Goal: Information Seeking & Learning: Learn about a topic

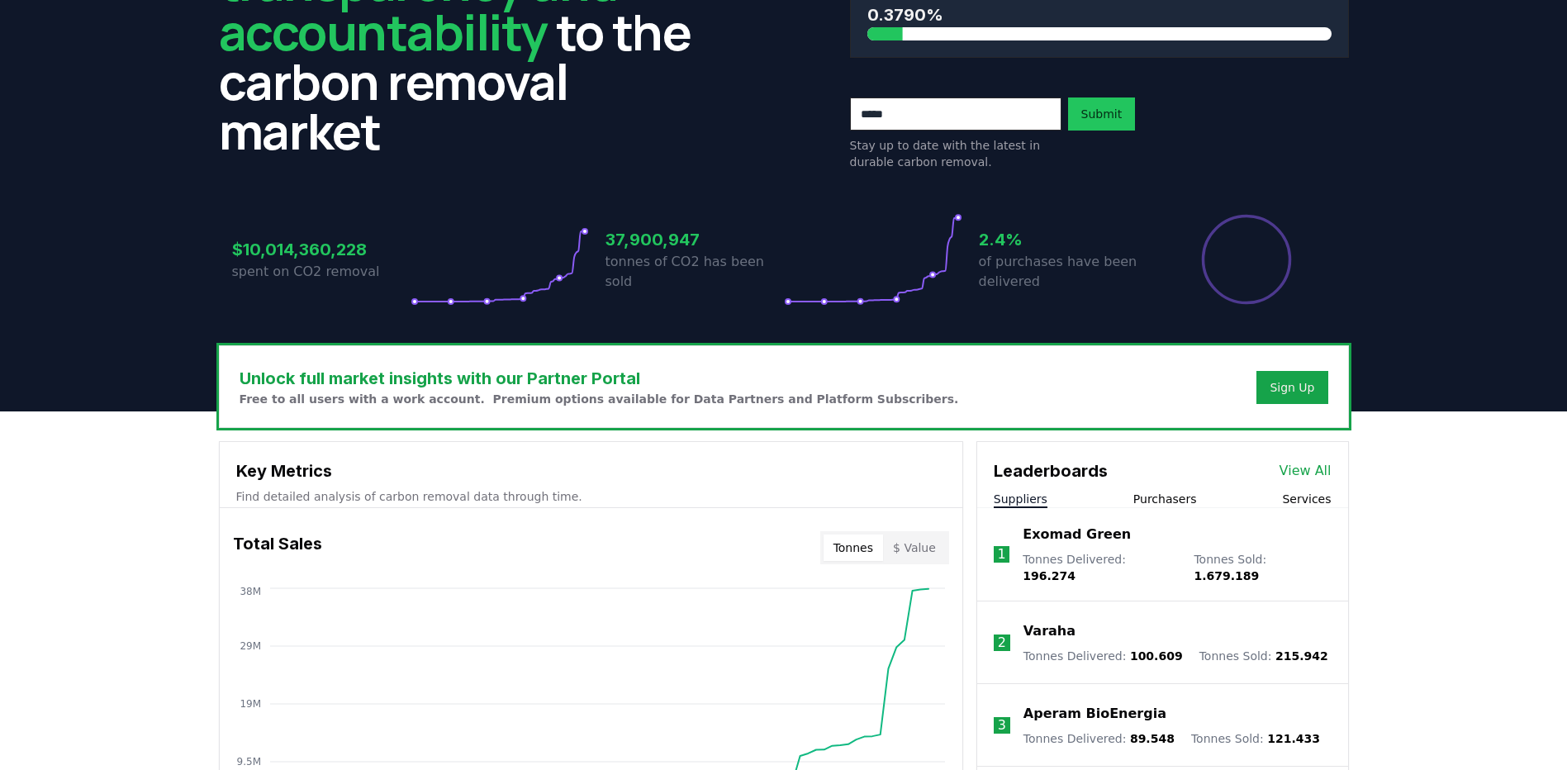
scroll to position [330, 0]
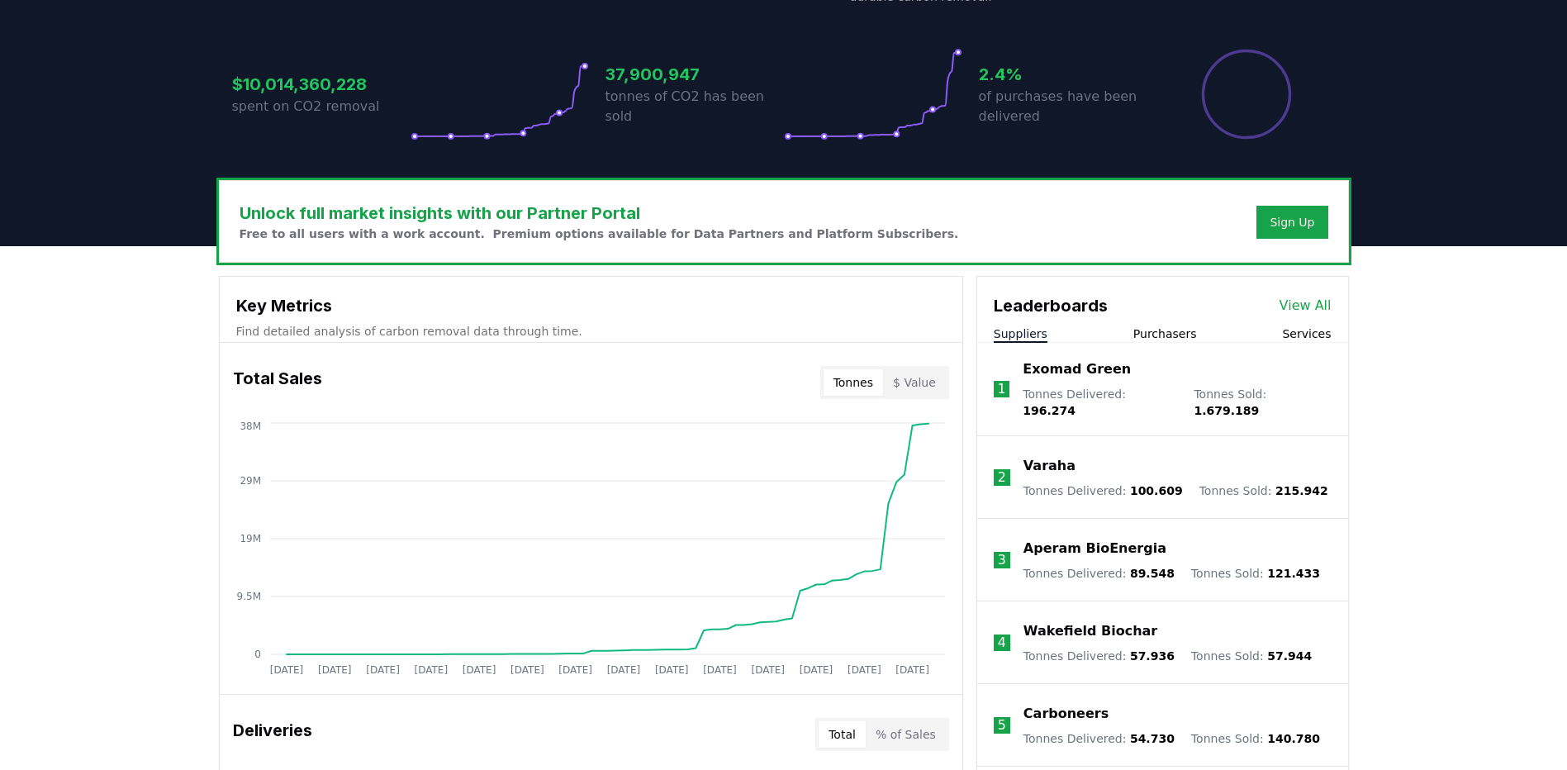
click at [909, 381] on button "$ Value" at bounding box center [914, 382] width 63 height 26
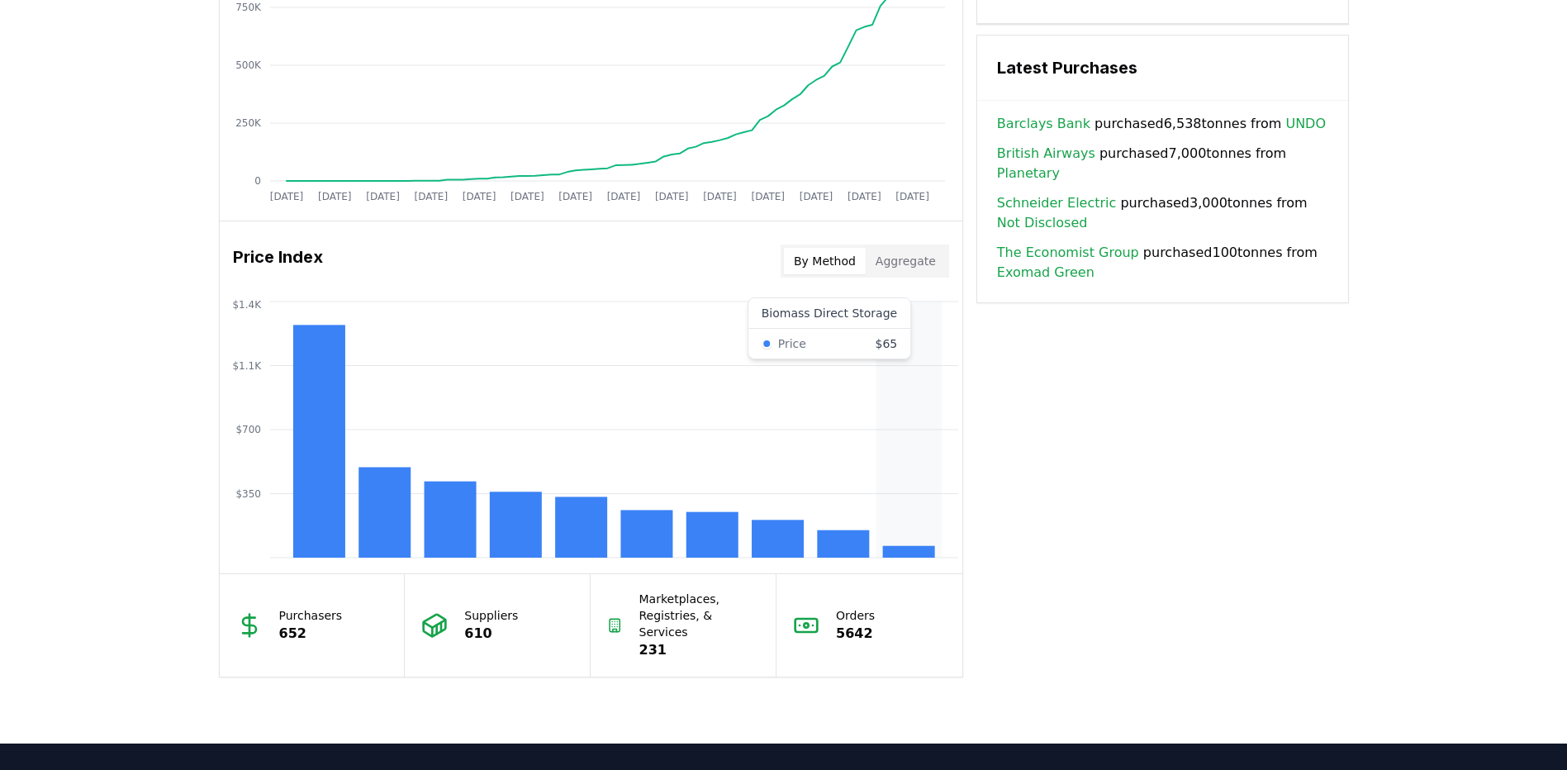
scroll to position [1156, 0]
click at [909, 274] on div "By Method Aggregate" at bounding box center [865, 260] width 169 height 33
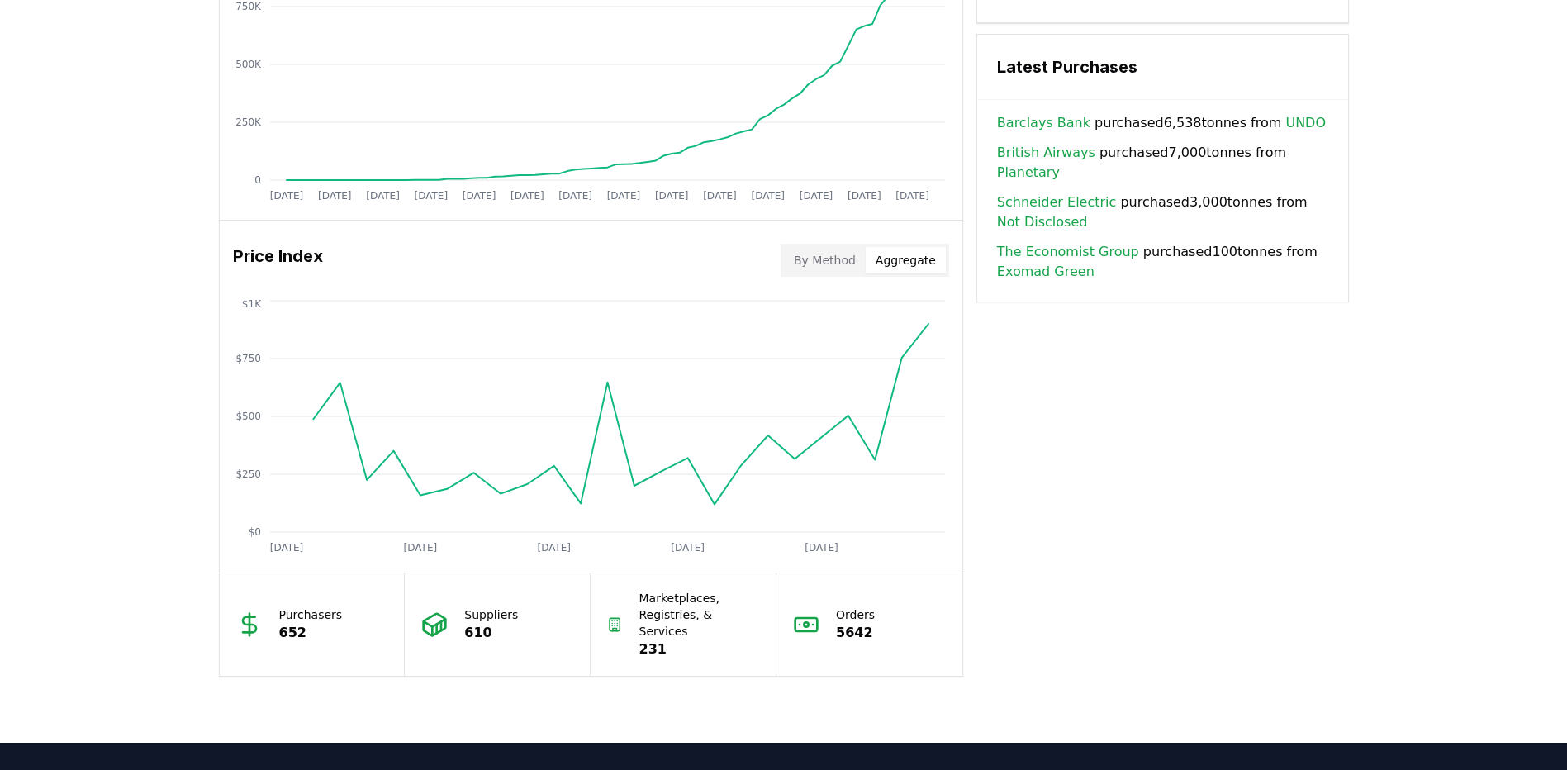
click at [911, 264] on button "Aggregate" at bounding box center [906, 260] width 80 height 26
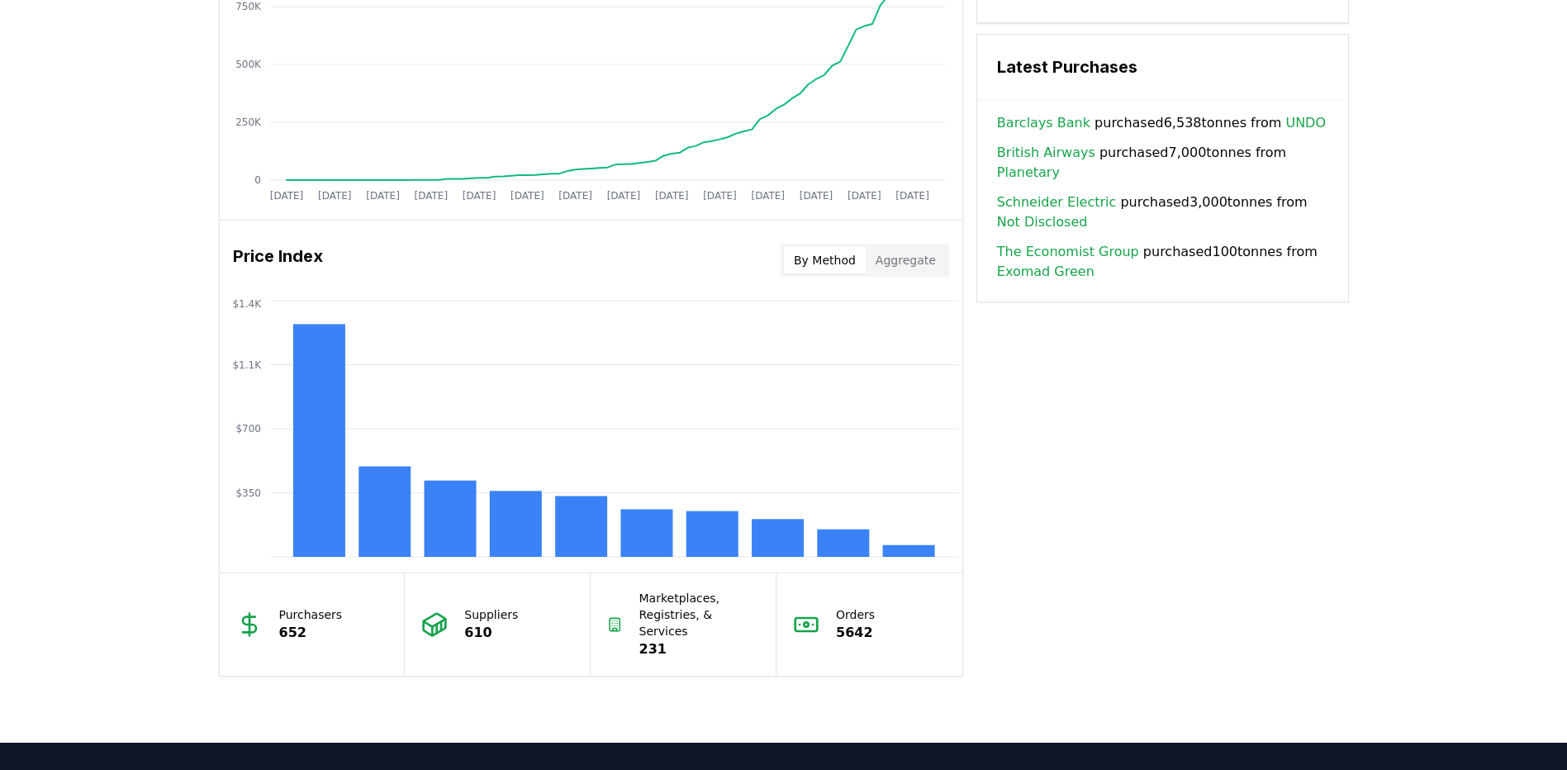
click at [840, 266] on button "By Method" at bounding box center [825, 260] width 82 height 26
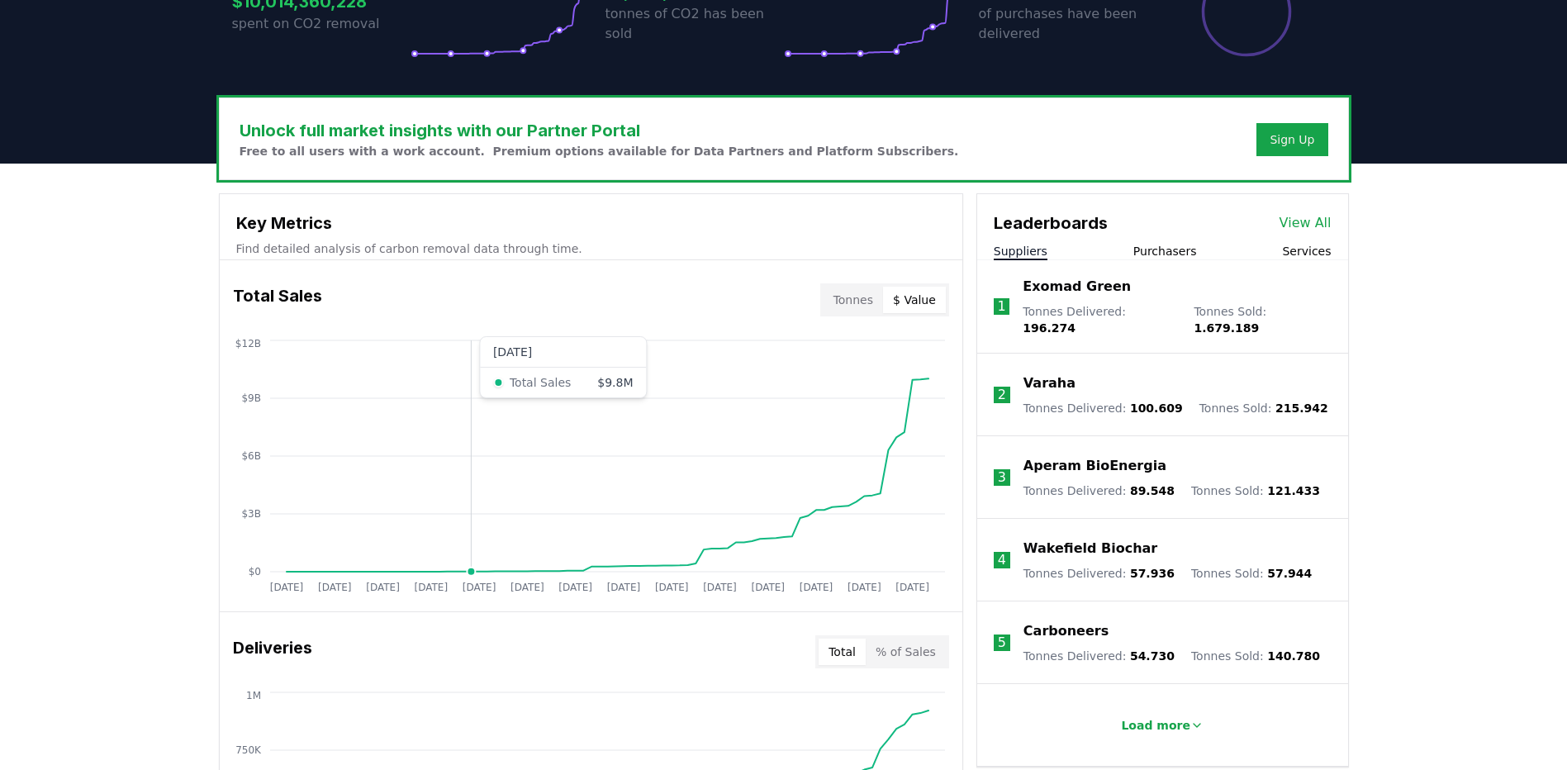
scroll to position [0, 0]
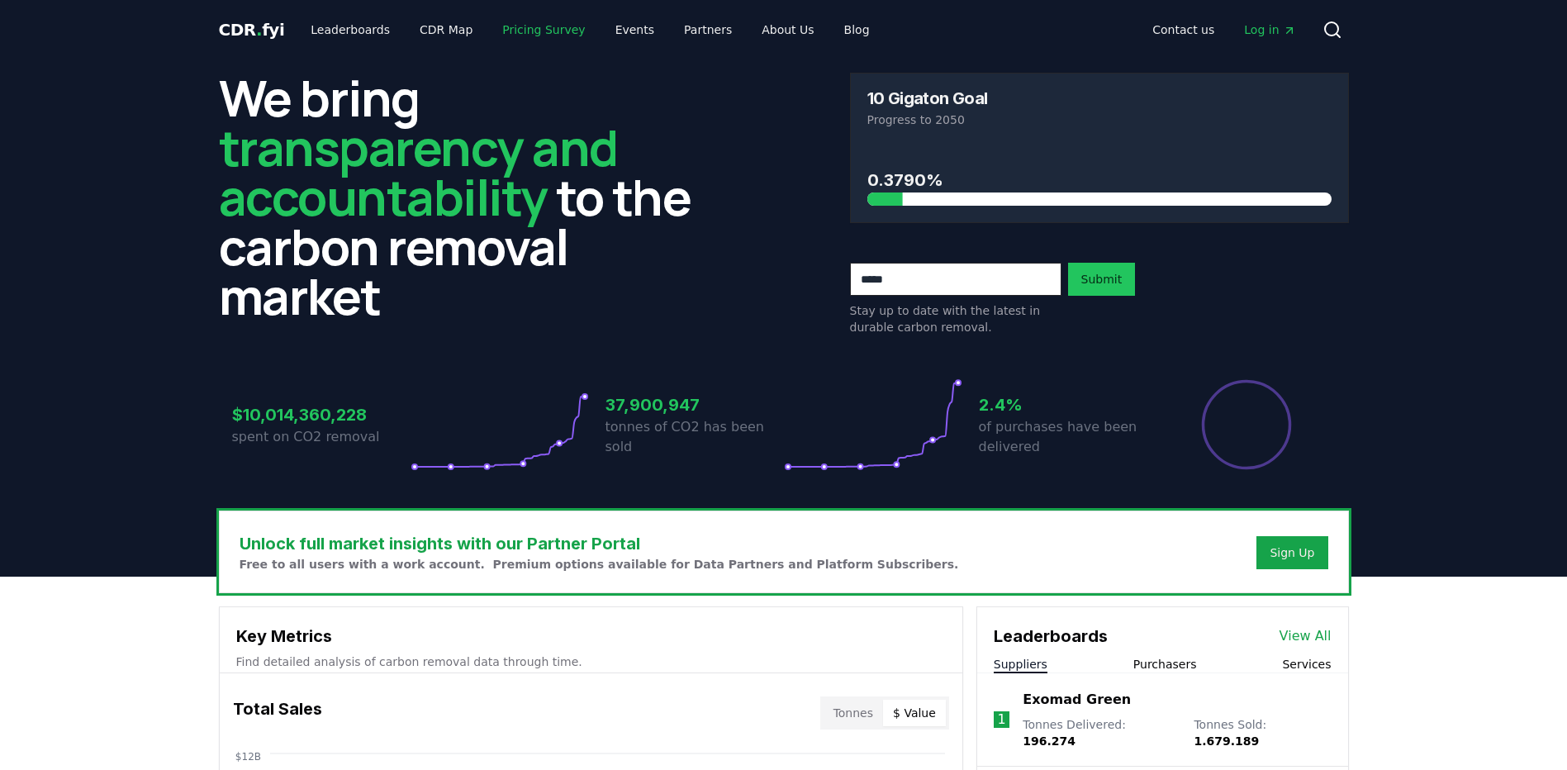
click at [527, 29] on link "Pricing Survey" at bounding box center [543, 30] width 109 height 30
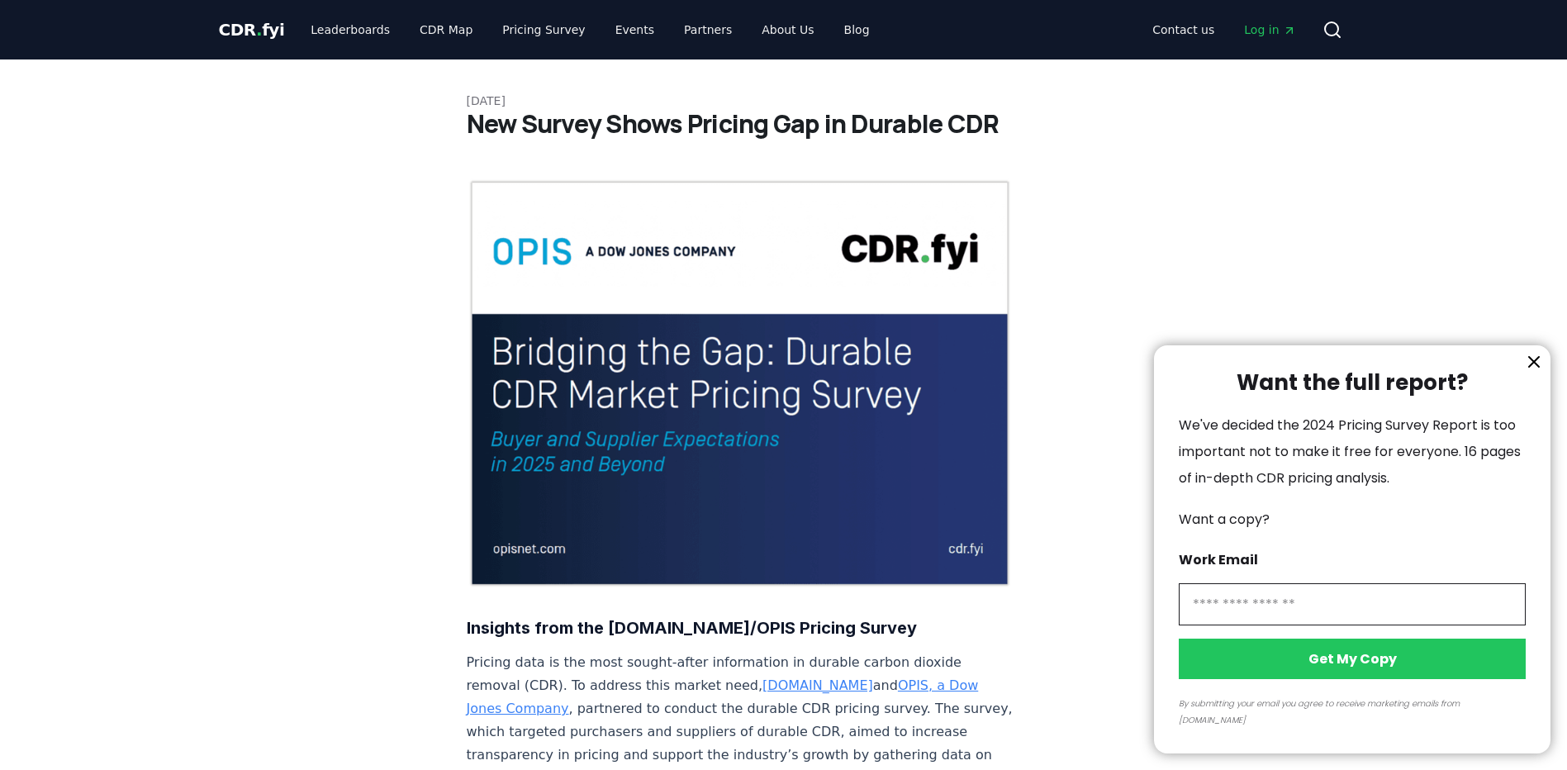
scroll to position [83, 0]
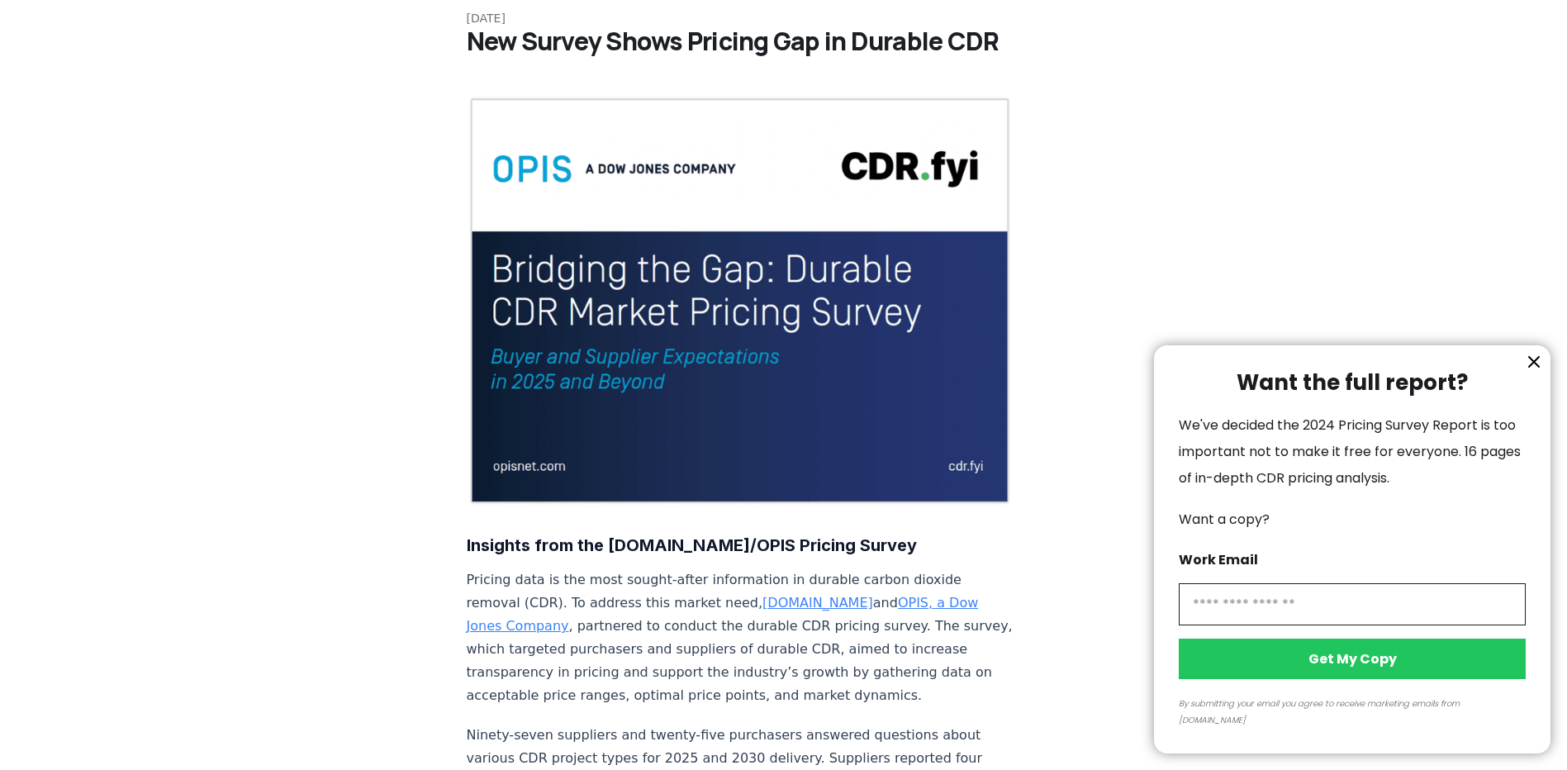
click at [1526, 372] on icon "information" at bounding box center [1534, 362] width 20 height 20
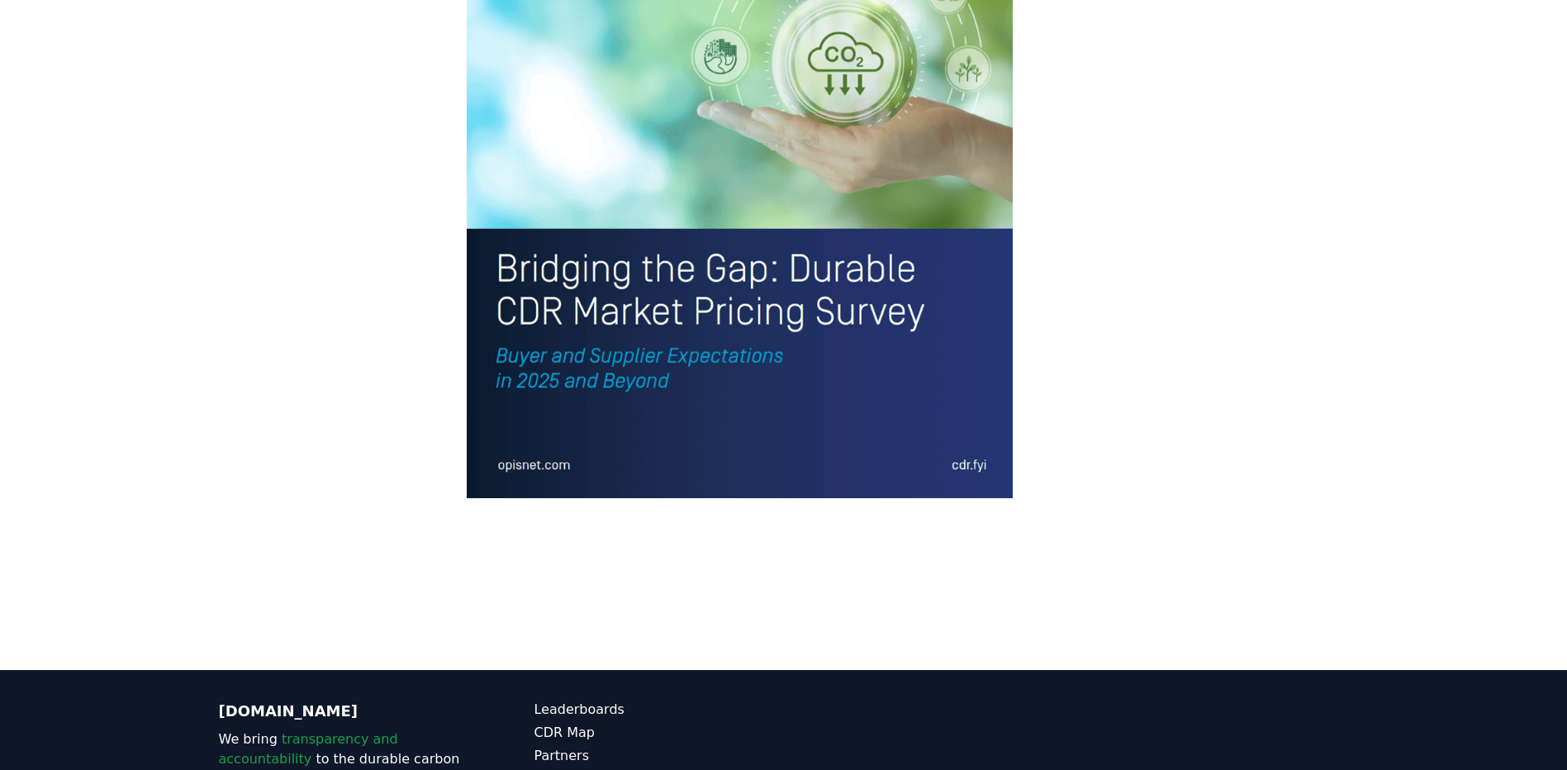
scroll to position [3691, 0]
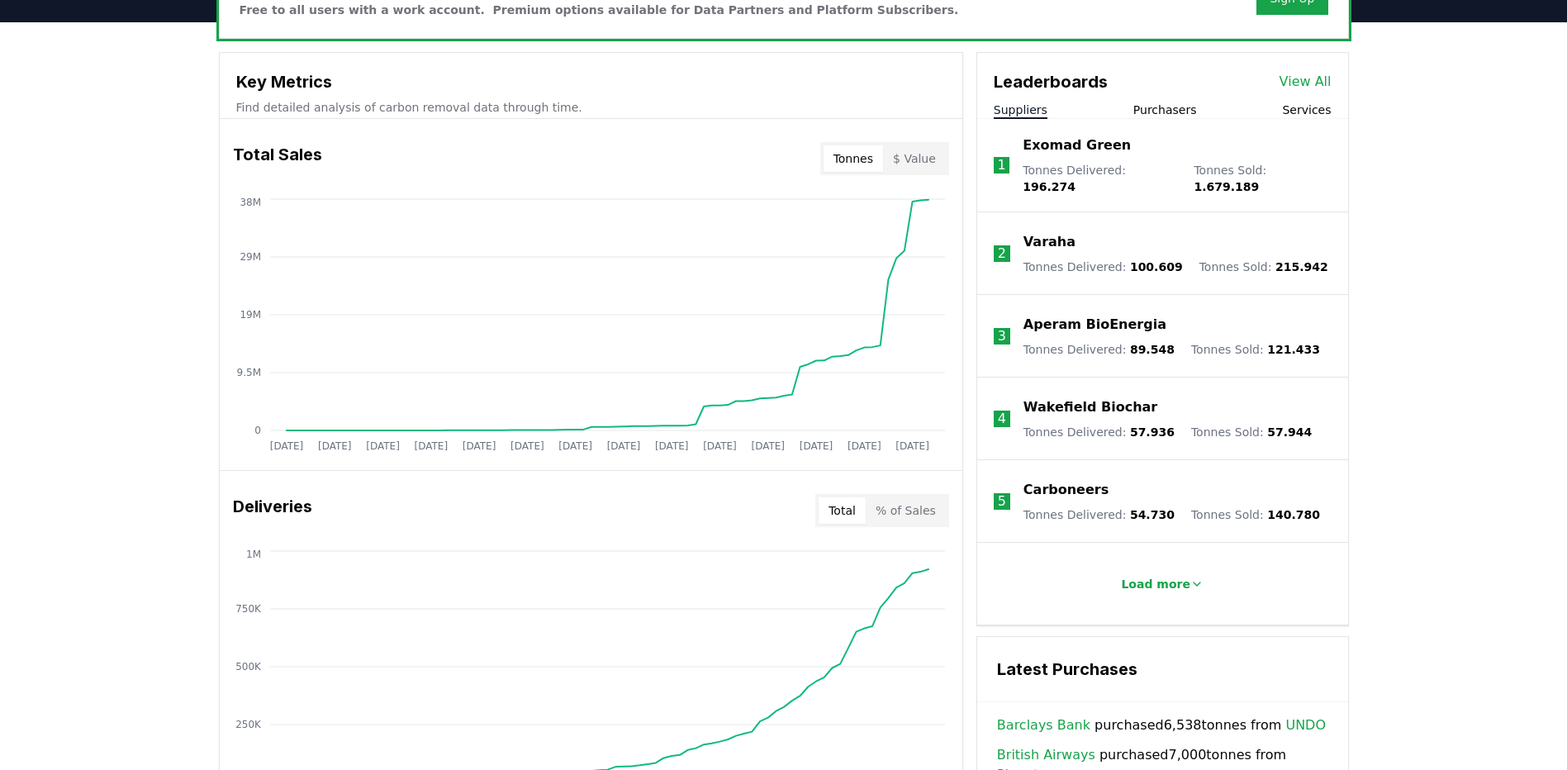
scroll to position [551, 0]
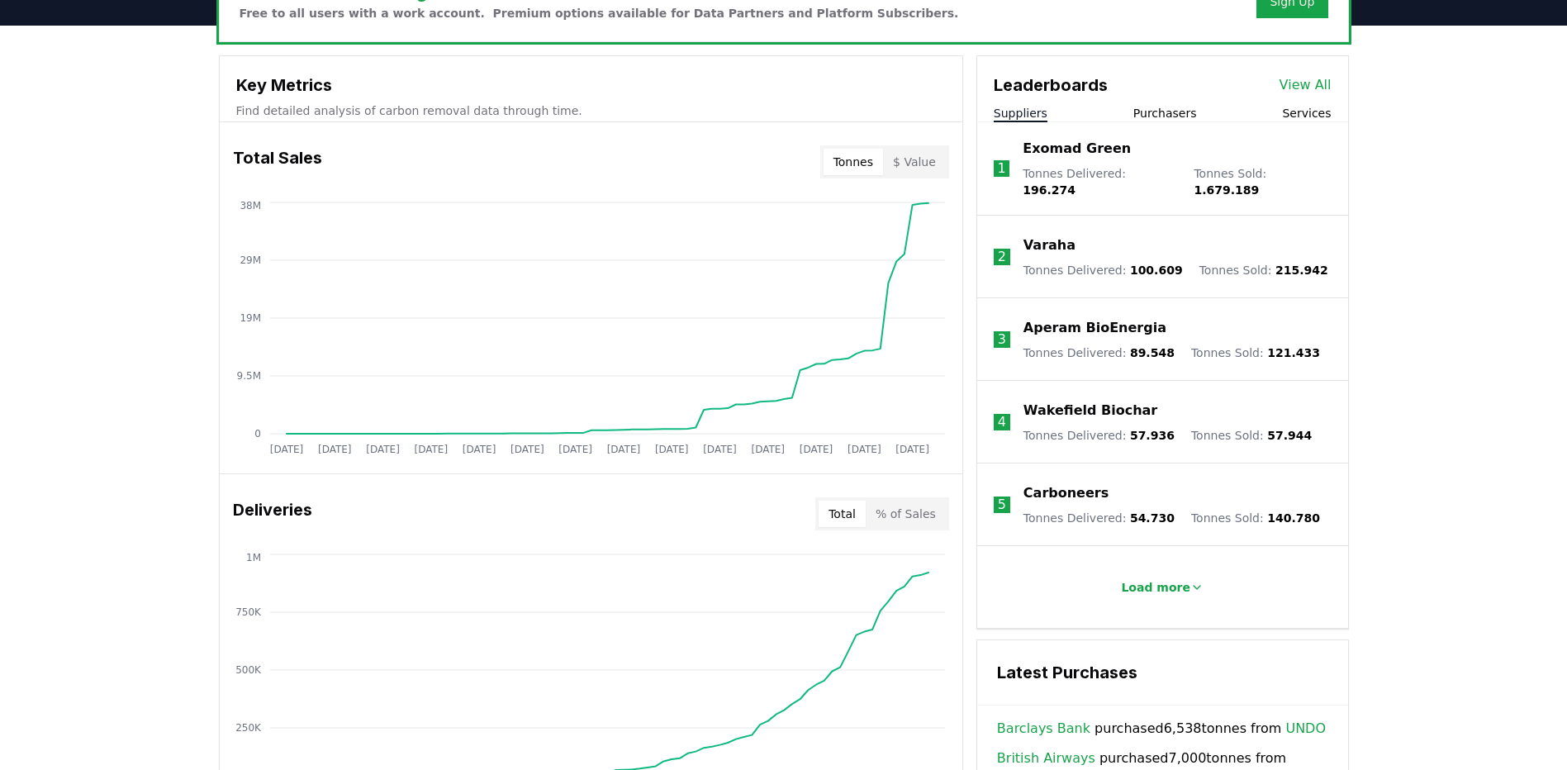
click at [909, 156] on button "$ Value" at bounding box center [914, 162] width 63 height 26
click at [1171, 109] on button "Purchasers" at bounding box center [1165, 113] width 64 height 17
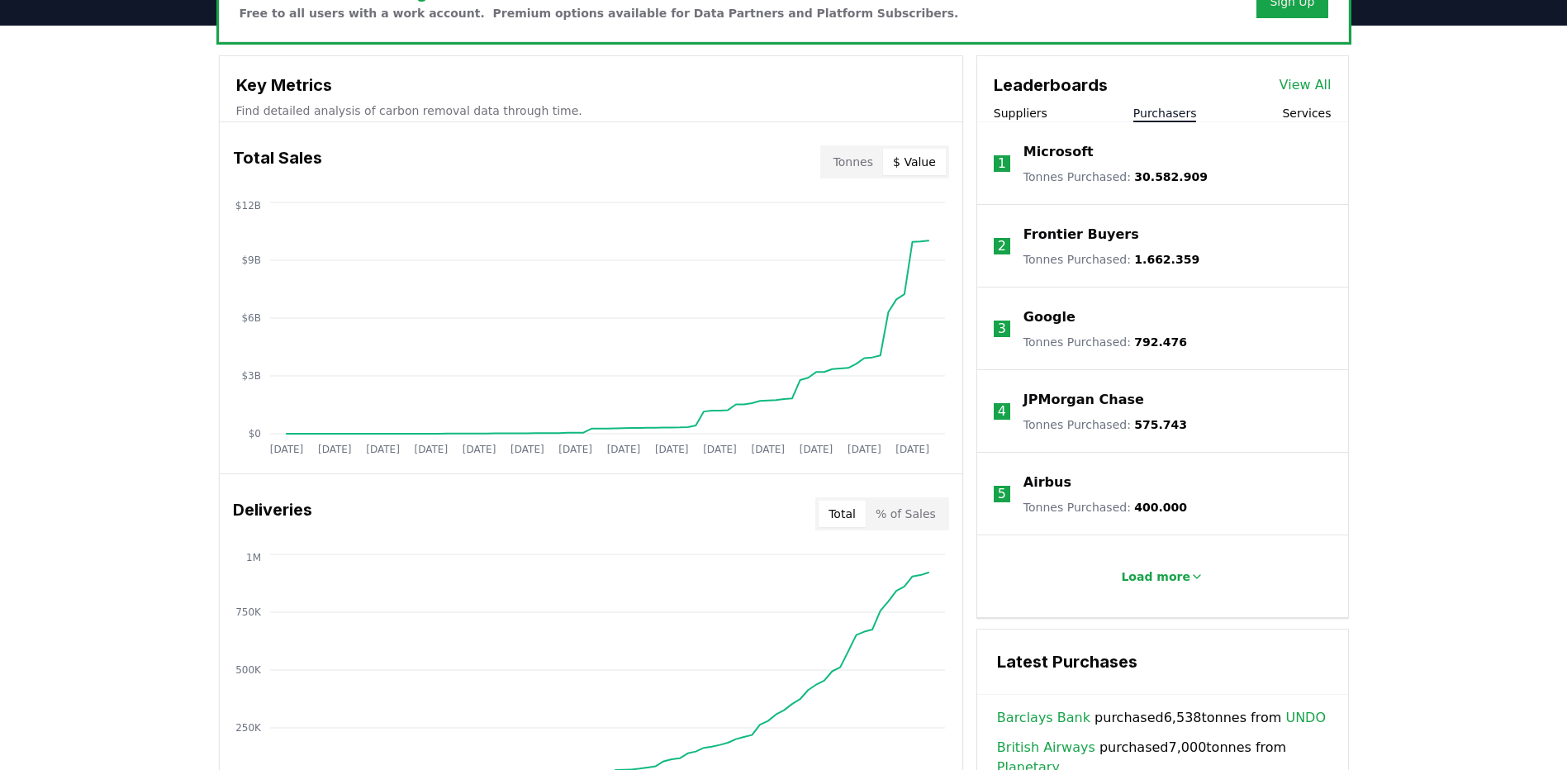
click at [1012, 113] on button "Suppliers" at bounding box center [1021, 113] width 54 height 17
click at [1173, 118] on button "Purchasers" at bounding box center [1165, 113] width 64 height 17
click at [1056, 185] on li "1 Microsoft Tonnes Purchased : 30.582.909" at bounding box center [1162, 163] width 371 height 83
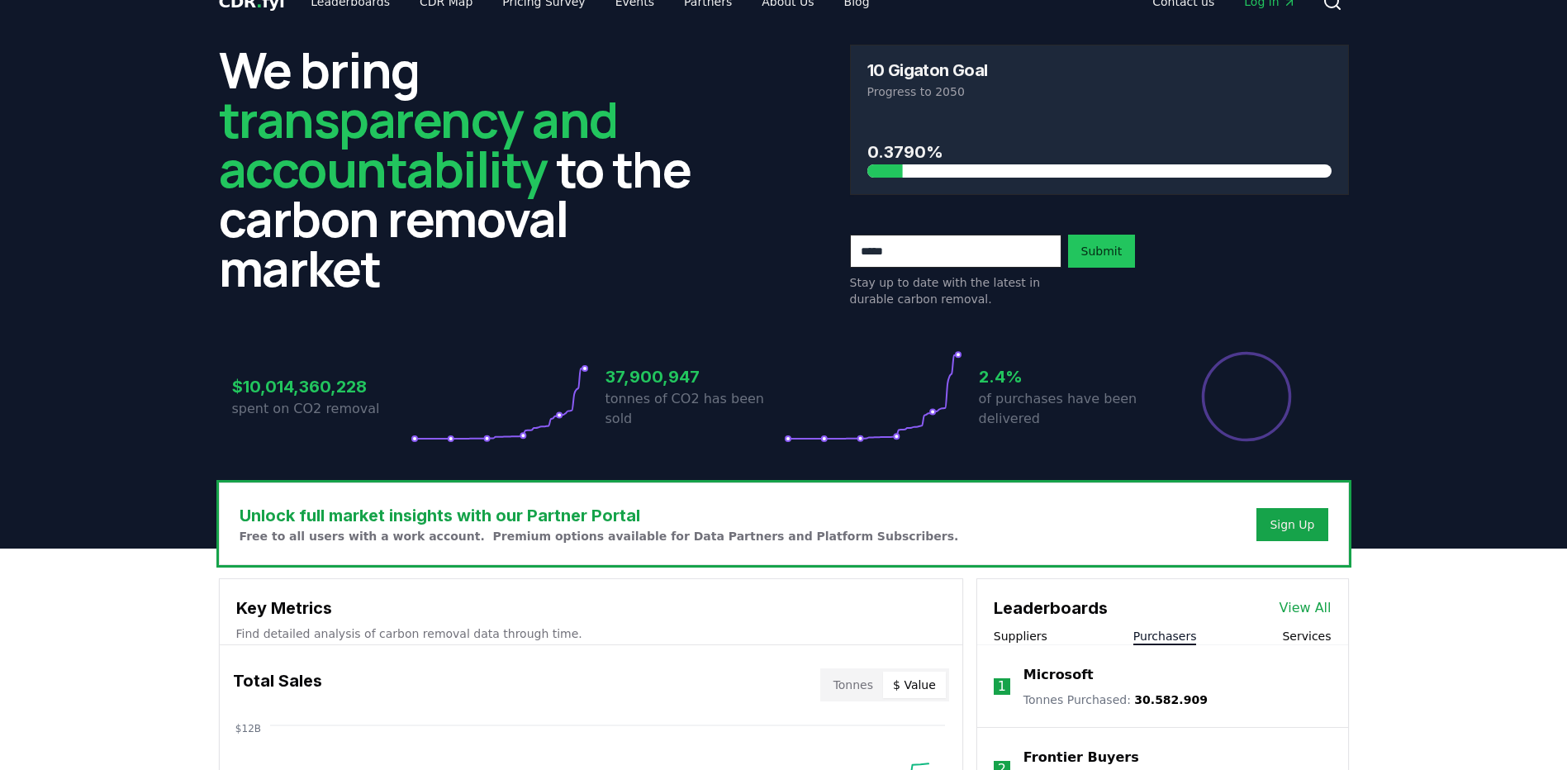
scroll to position [330, 0]
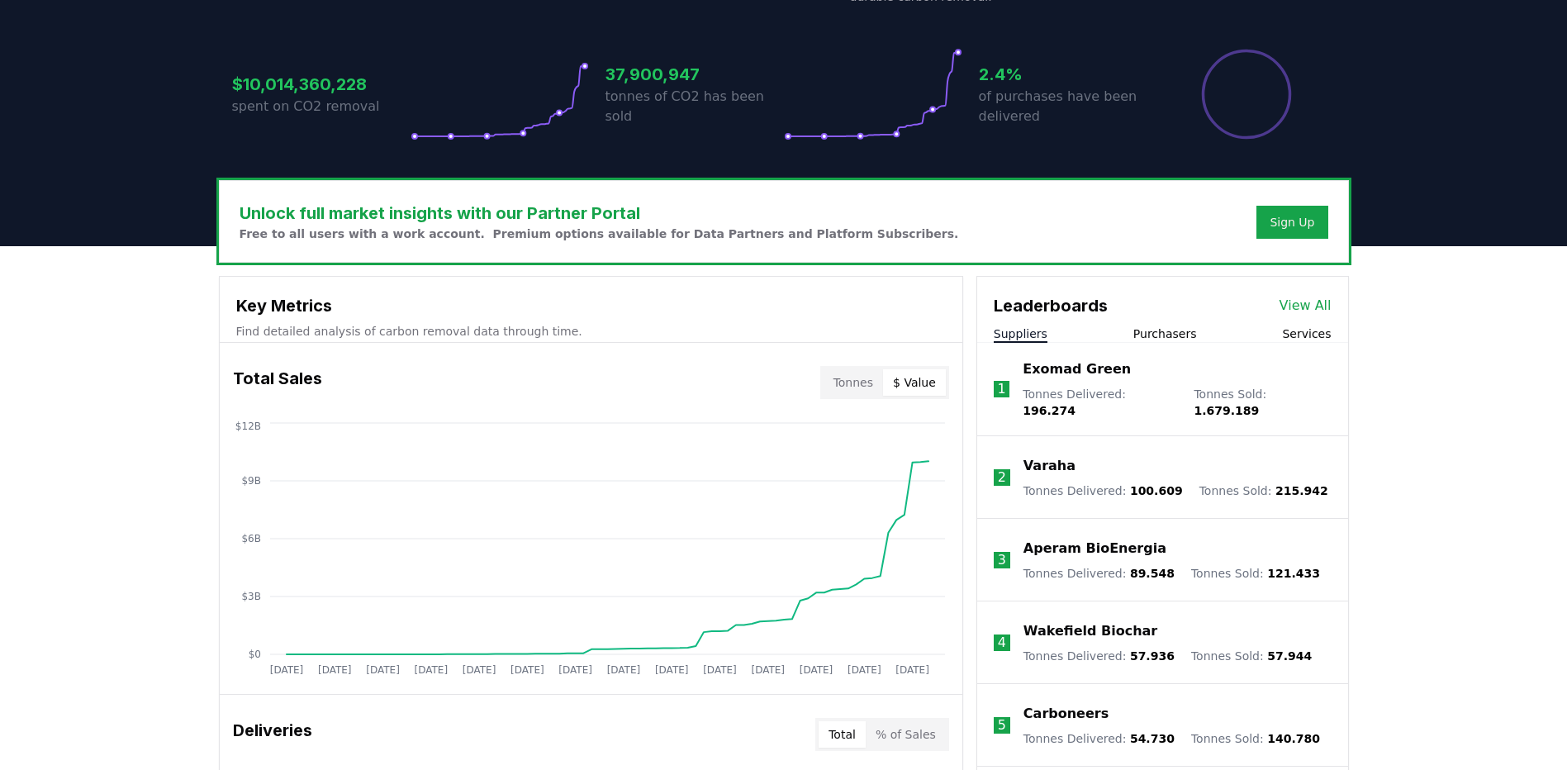
click at [1036, 327] on button "Suppliers" at bounding box center [1021, 333] width 54 height 17
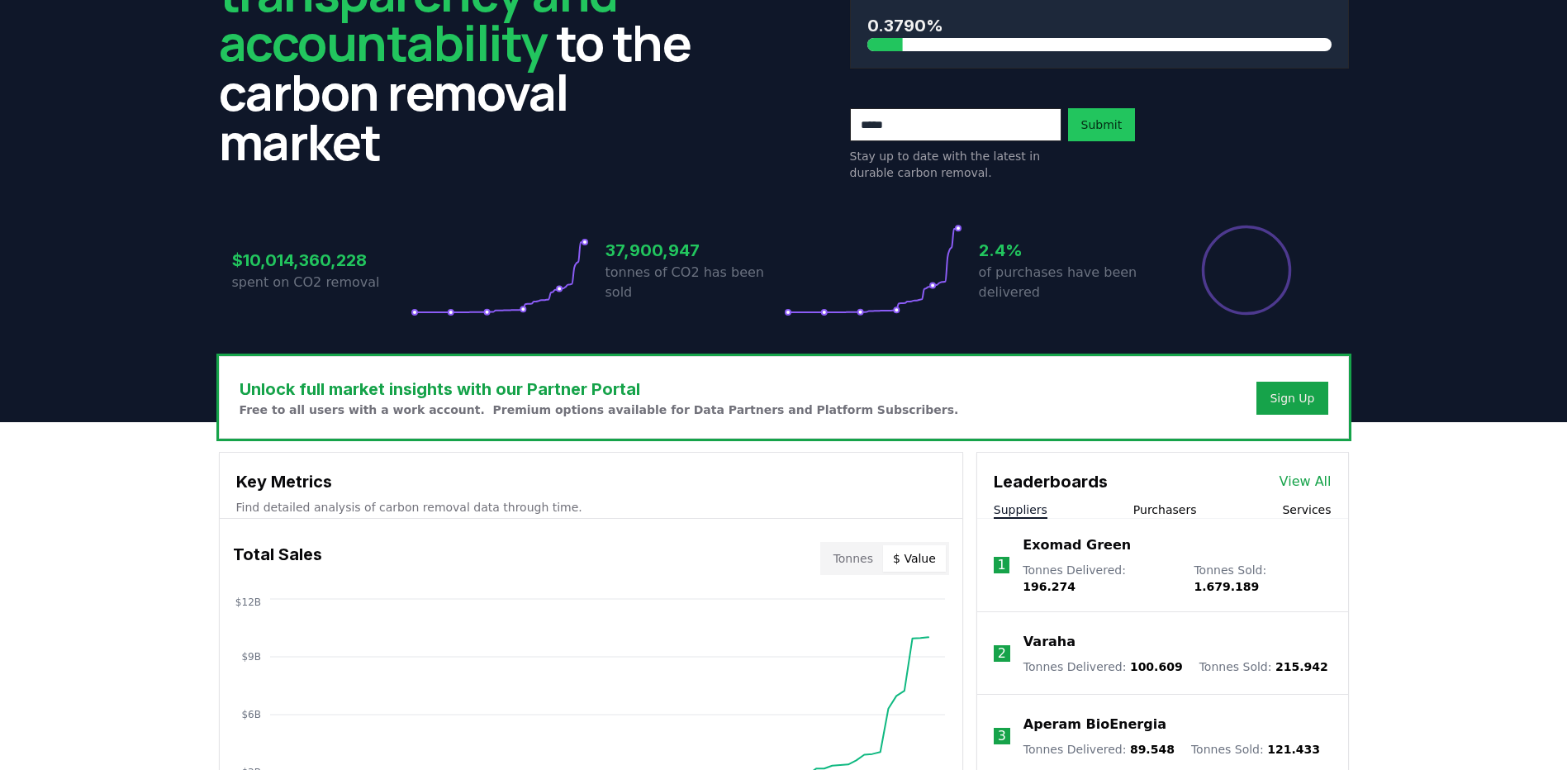
scroll to position [0, 0]
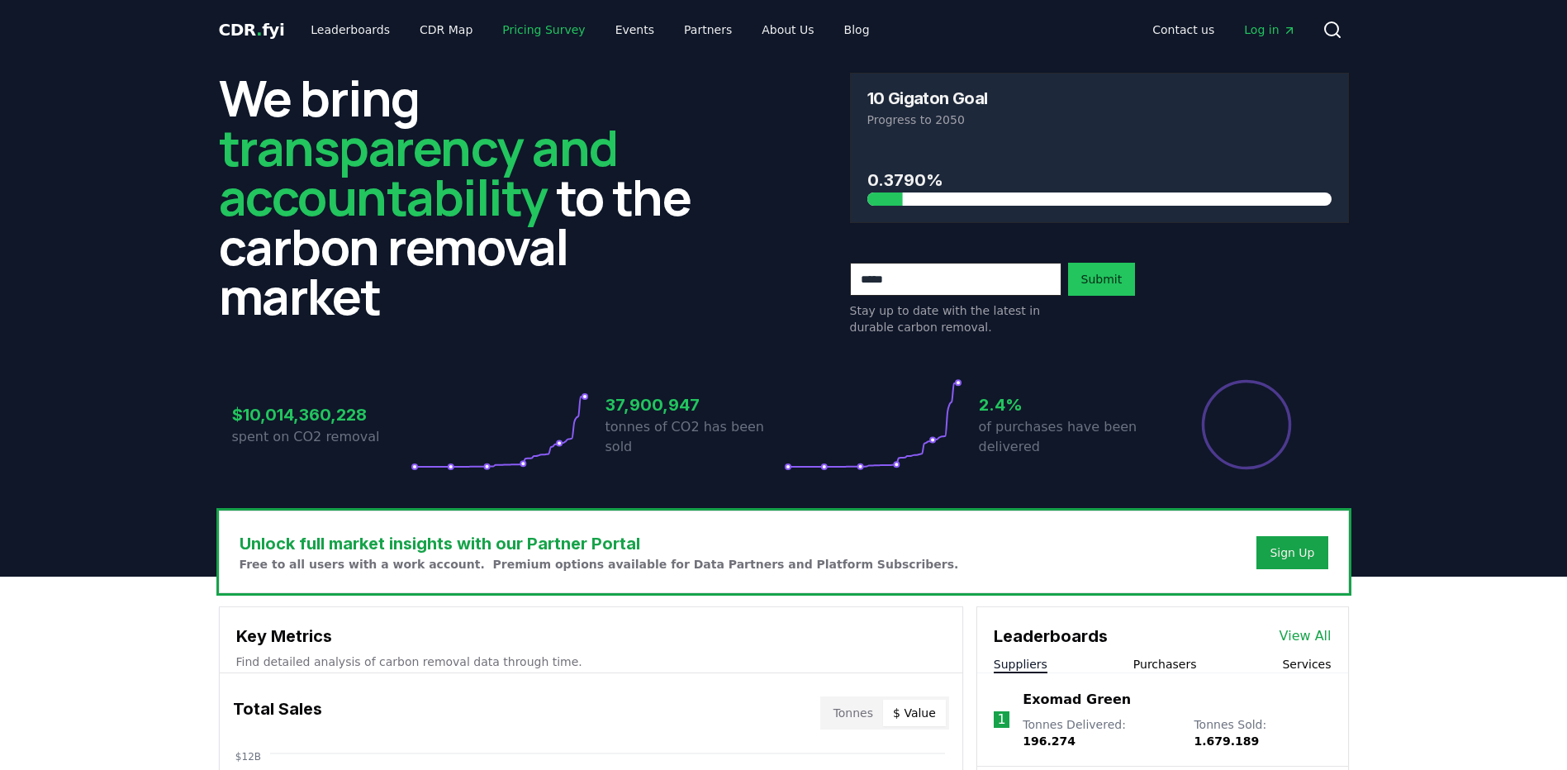
click at [504, 26] on link "Pricing Survey" at bounding box center [543, 30] width 109 height 30
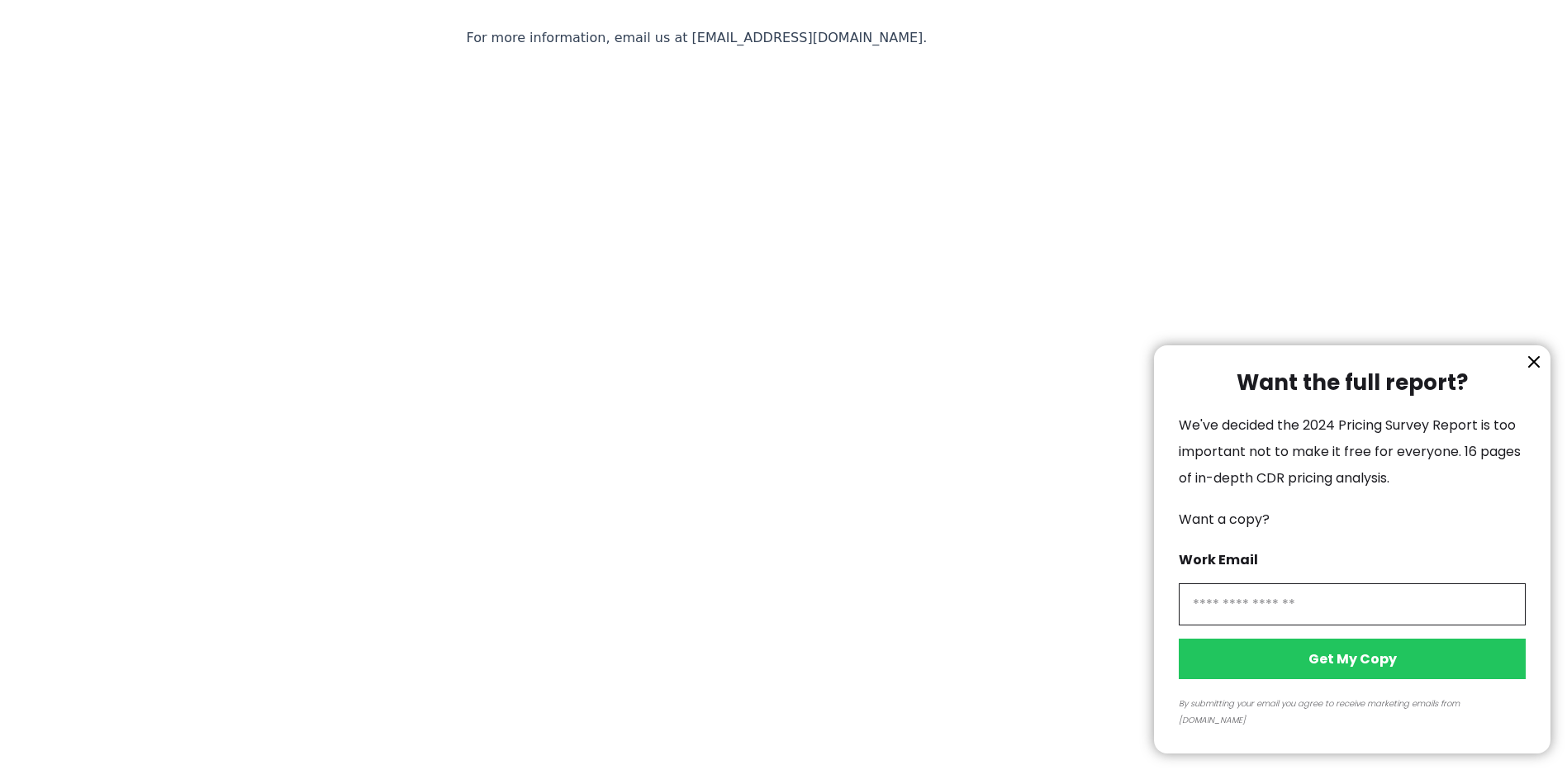
scroll to position [3691, 0]
